Goal: Task Accomplishment & Management: Manage account settings

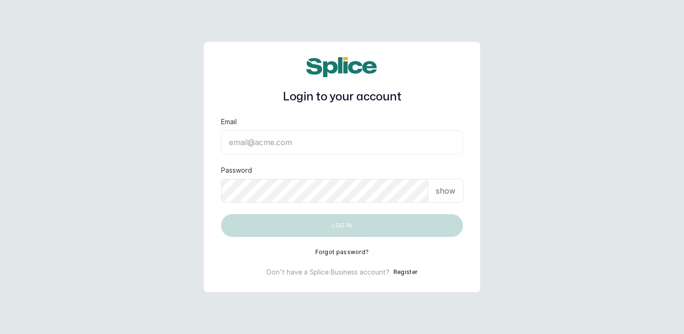
type input "[PERSON_NAME][EMAIL_ADDRESS][DOMAIN_NAME]"
click at [350, 227] on button "Log in" at bounding box center [342, 225] width 242 height 23
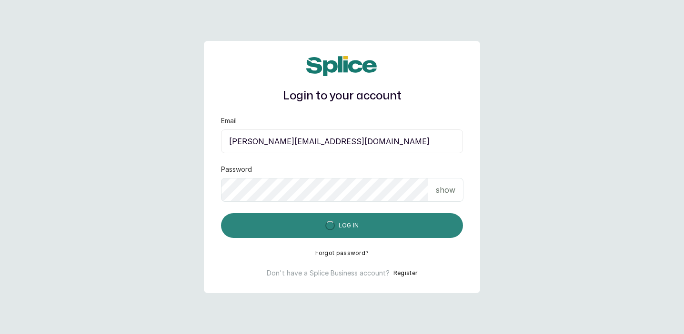
click at [345, 227] on button "Log in" at bounding box center [342, 225] width 242 height 25
